Goal: Information Seeking & Learning: Learn about a topic

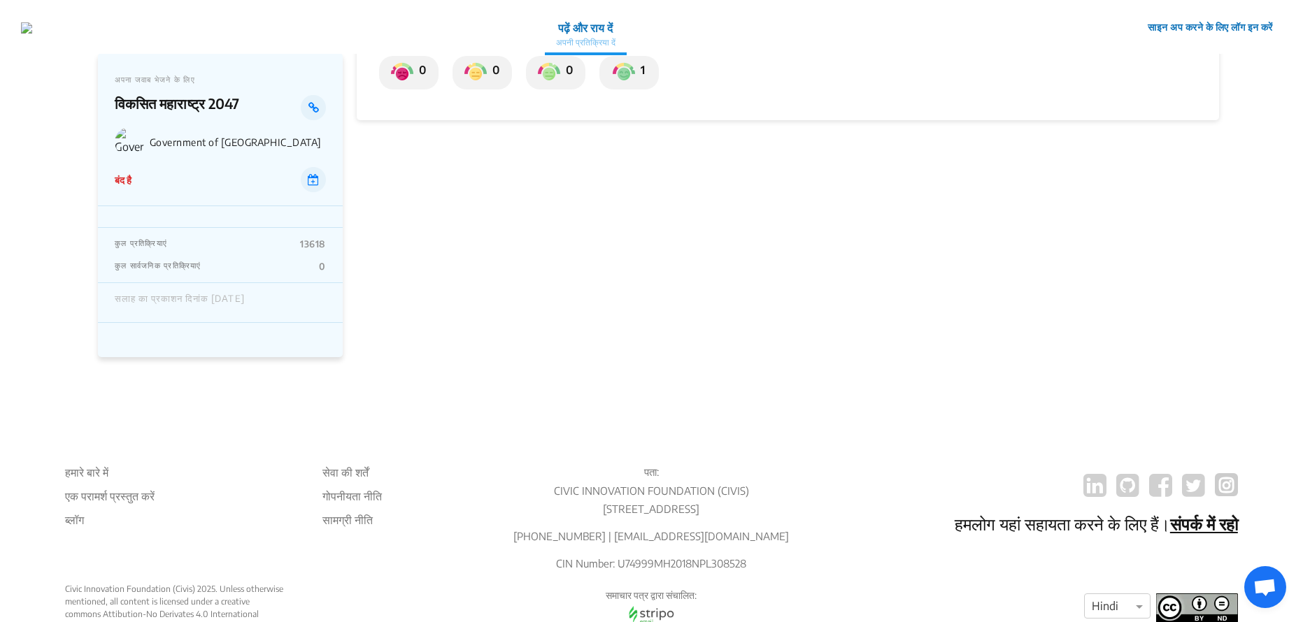
scroll to position [280, 0]
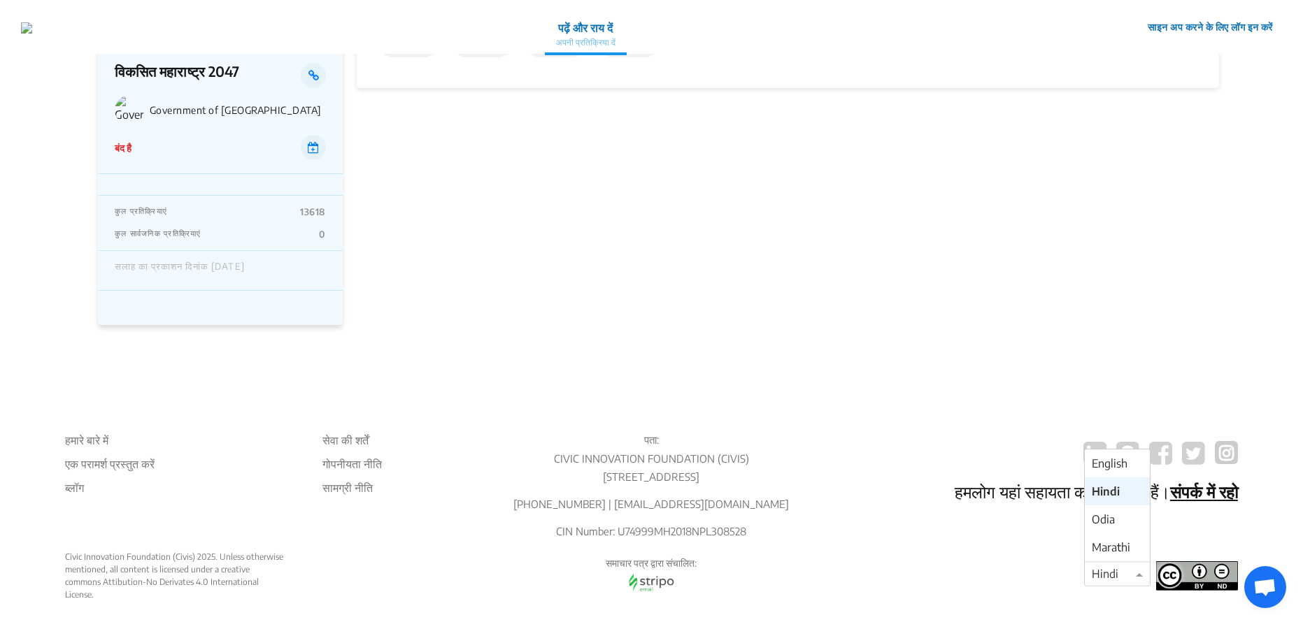
click at [1142, 582] on span at bounding box center [1140, 574] width 17 height 17
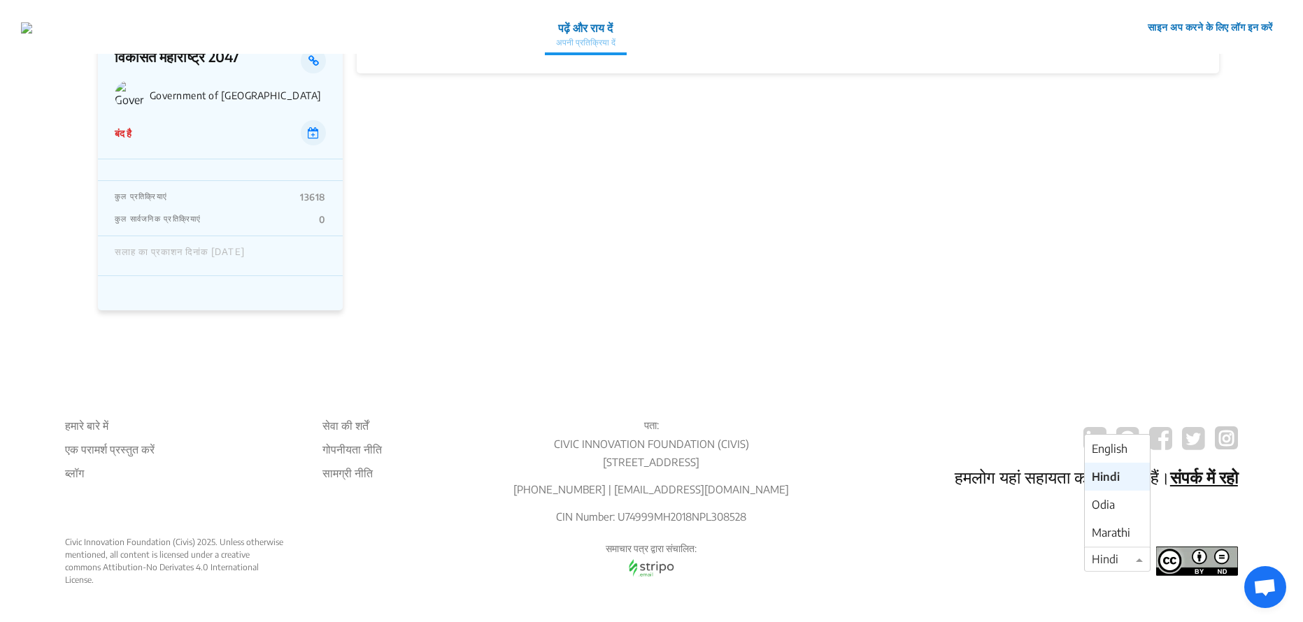
scroll to position [310, 0]
click at [1117, 512] on div "Odia" at bounding box center [1116, 505] width 65 height 28
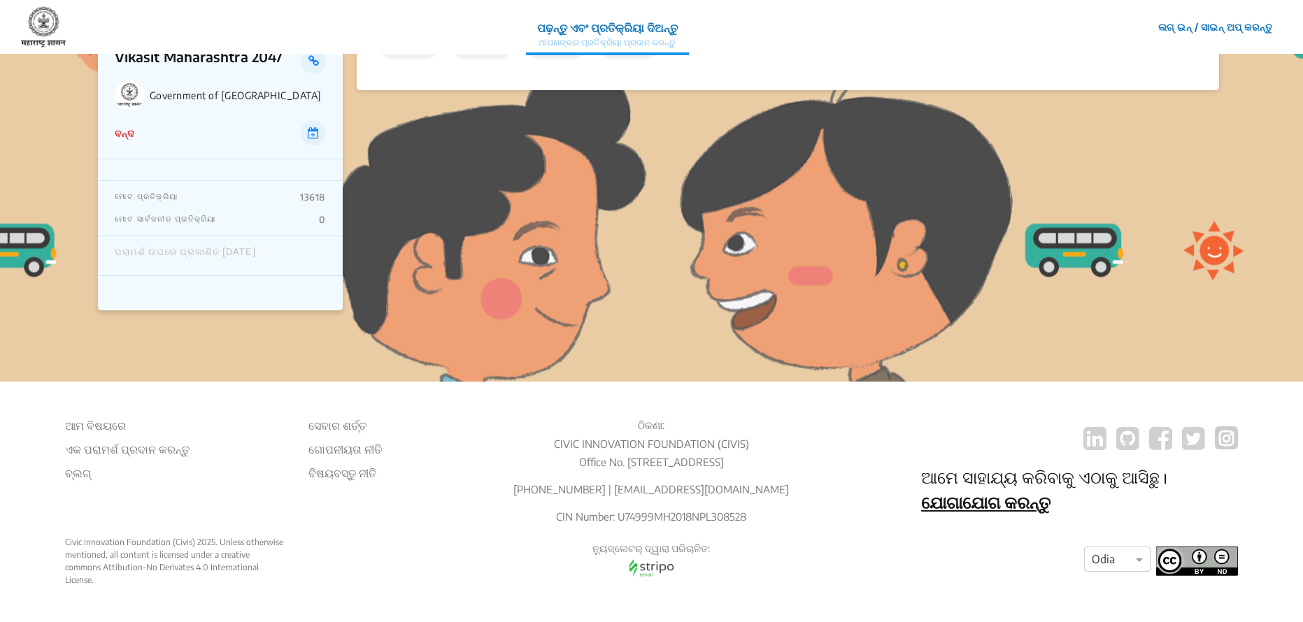
scroll to position [310, 0]
click at [1133, 561] on span at bounding box center [1140, 559] width 17 height 17
click at [1112, 534] on span "Marathi" at bounding box center [1110, 533] width 38 height 14
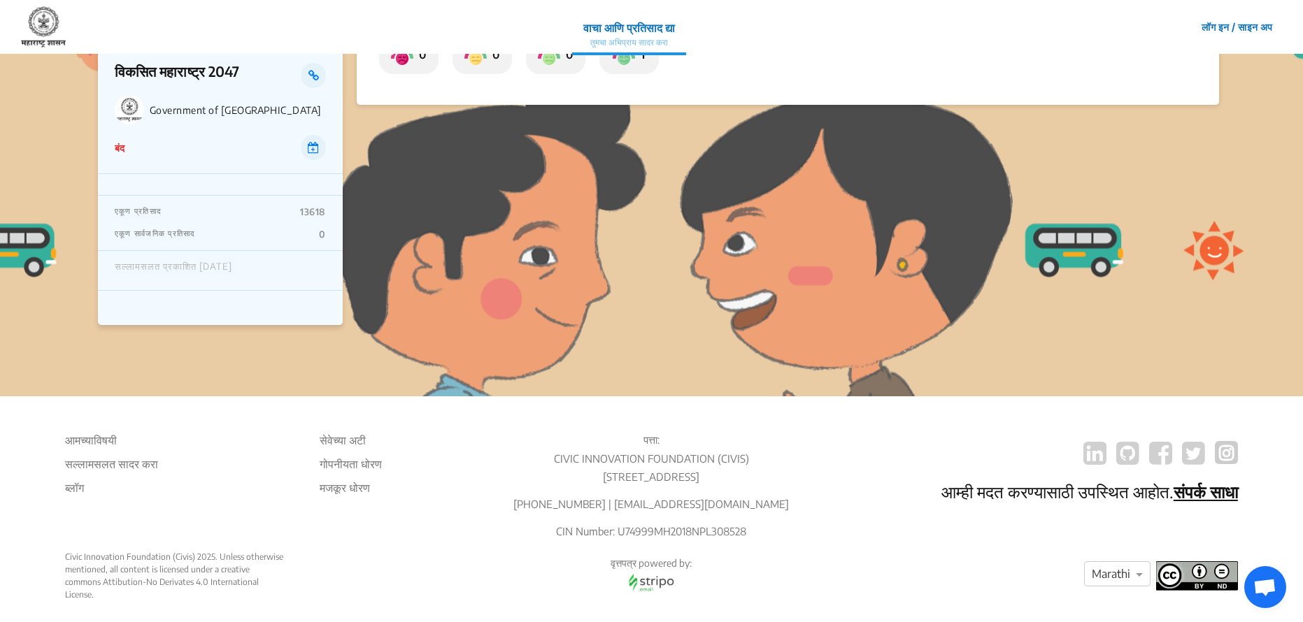
scroll to position [310, 0]
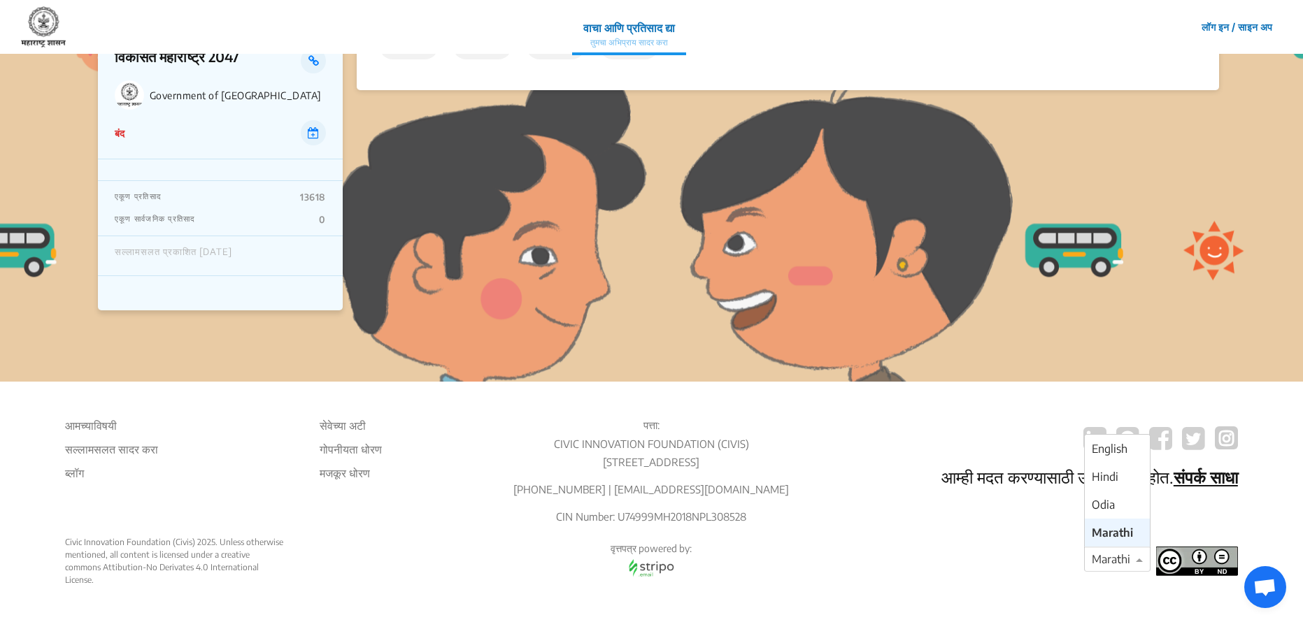
click at [1114, 558] on div at bounding box center [1116, 560] width 65 height 18
click at [1105, 478] on span "Hindi" at bounding box center [1104, 477] width 27 height 14
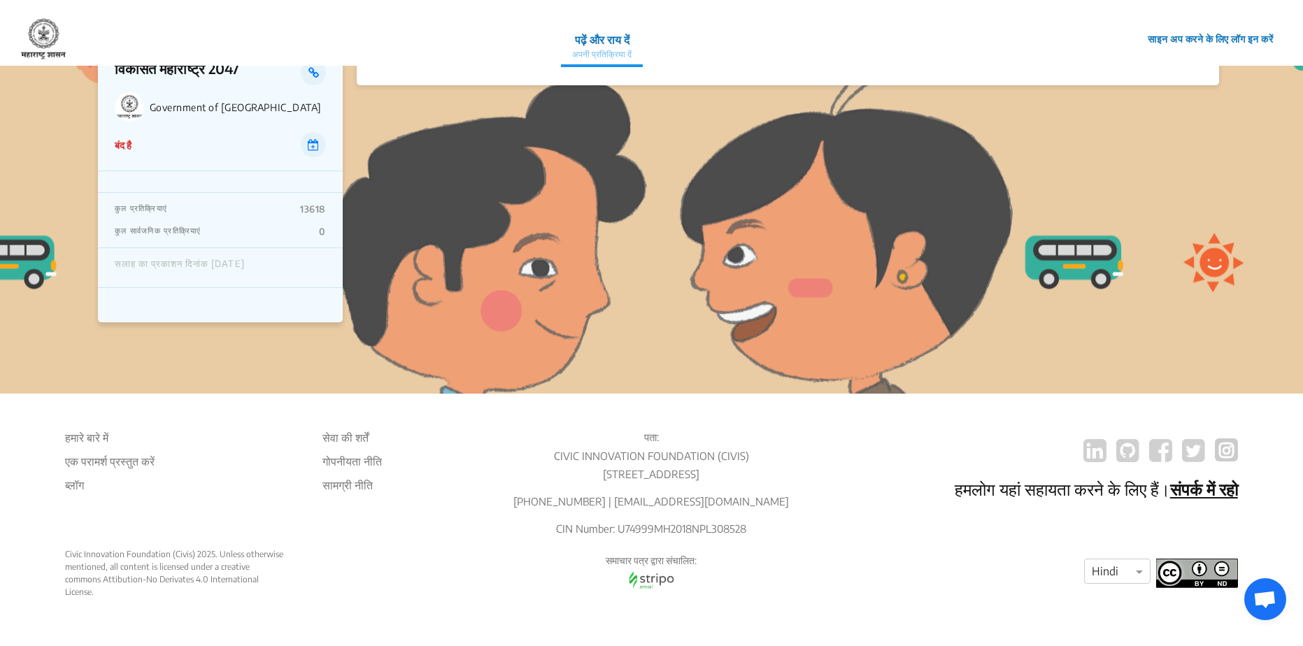
scroll to position [310, 0]
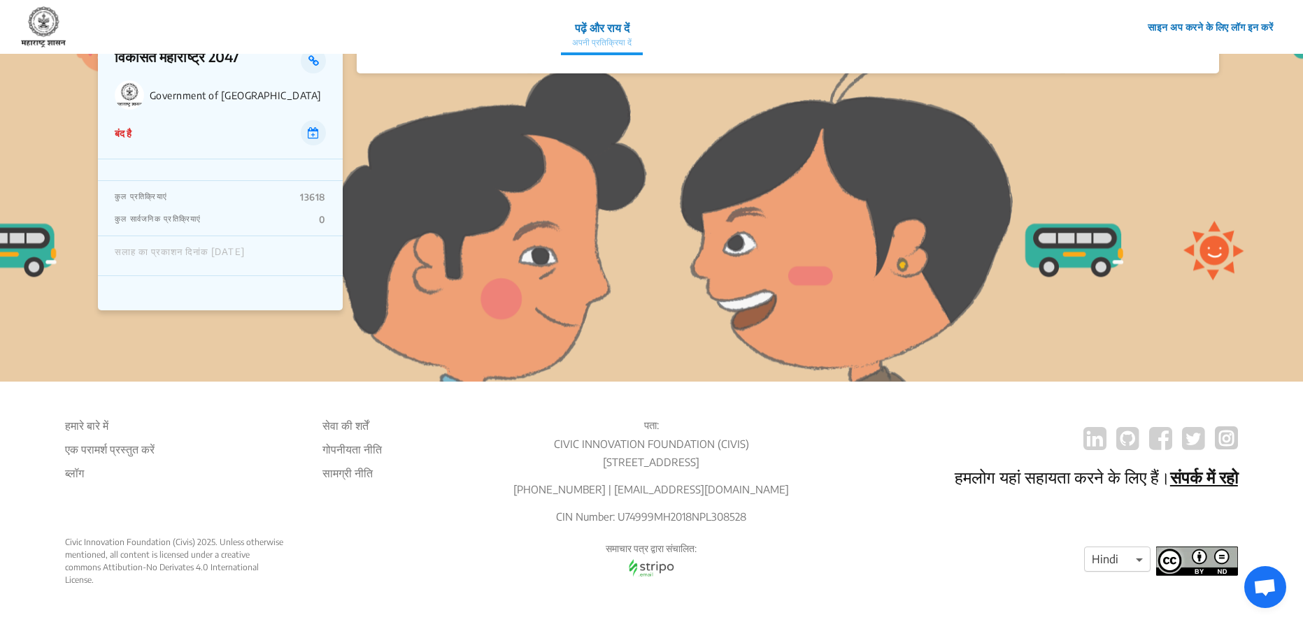
click at [1213, 564] on img at bounding box center [1197, 561] width 82 height 29
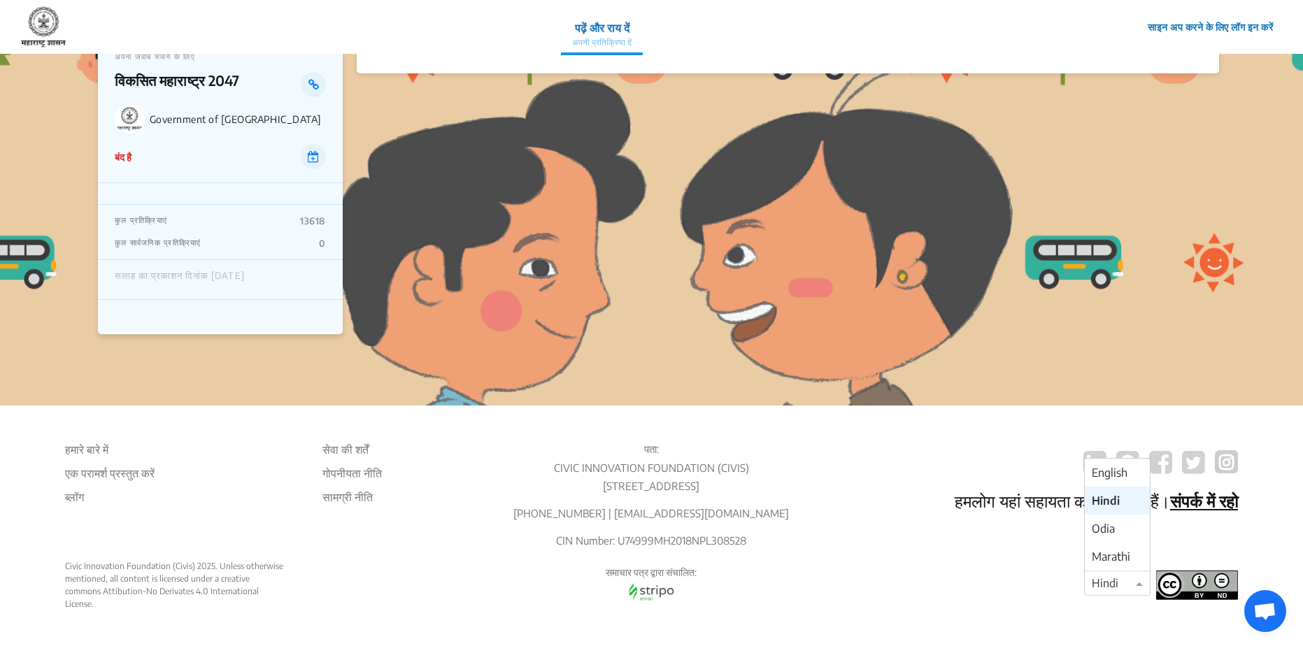
click at [1114, 589] on div at bounding box center [1116, 584] width 65 height 18
click at [1117, 468] on span "English" at bounding box center [1109, 473] width 36 height 14
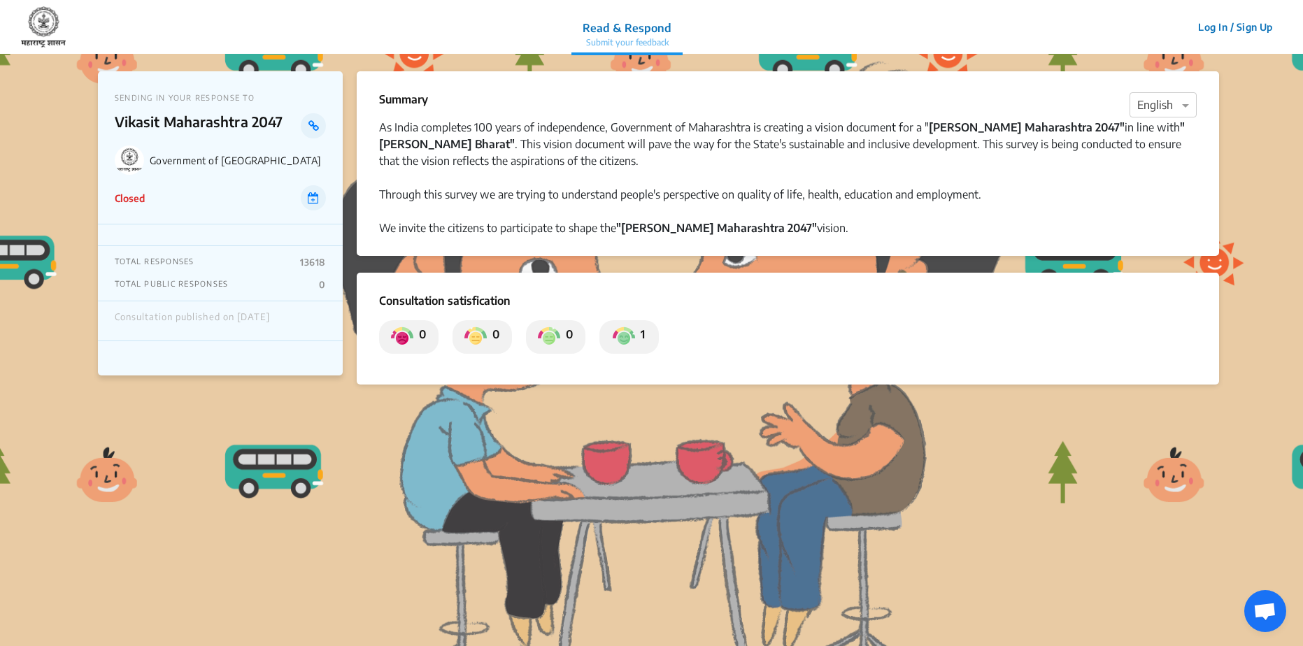
drag, startPoint x: 1302, startPoint y: 213, endPoint x: 1305, endPoint y: 316, distance: 103.5
click at [1303, 316] on html "Read & Respond Submit your feedback Read & Respond Submit your feedback Log In …" at bounding box center [651, 350] width 1303 height 700
click at [938, 533] on section "Summary × English As India completes 100 years of independence, Government of M…" at bounding box center [788, 349] width 863 height 557
click at [896, 631] on app-consultation-profile "SENDING IN YOUR RESPONSE TO Vikasit Maharashtra 2047 Government of Maharashtra …" at bounding box center [651, 497] width 1303 height 887
